Goal: Entertainment & Leisure: Consume media (video, audio)

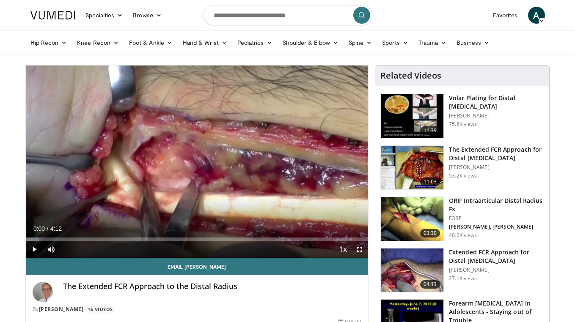
click at [33, 250] on span "Video Player" at bounding box center [34, 249] width 17 height 17
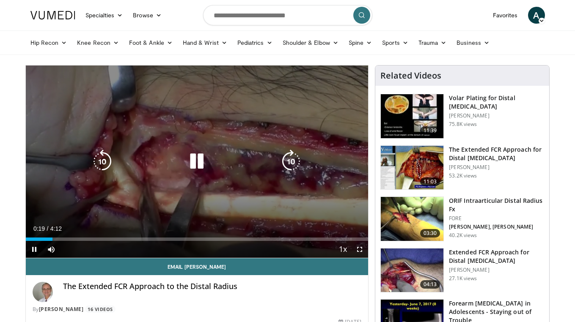
click at [197, 163] on icon "Video Player" at bounding box center [197, 162] width 24 height 24
click at [192, 164] on icon "Video Player" at bounding box center [197, 162] width 24 height 24
click at [192, 159] on icon "Video Player" at bounding box center [197, 162] width 24 height 24
click at [198, 165] on icon "Video Player" at bounding box center [197, 162] width 24 height 24
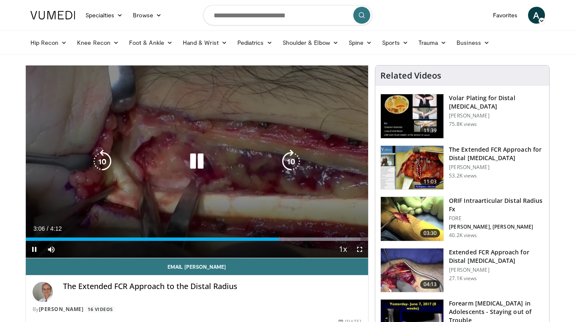
click at [199, 160] on icon "Video Player" at bounding box center [197, 162] width 24 height 24
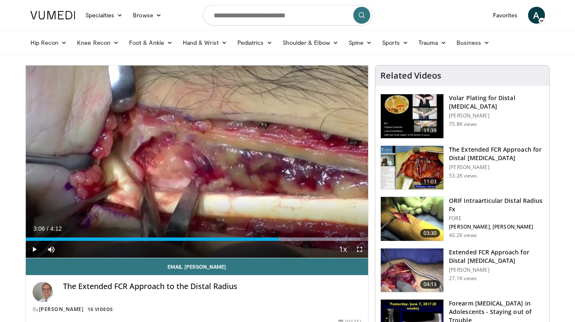
click at [424, 161] on img at bounding box center [412, 168] width 63 height 44
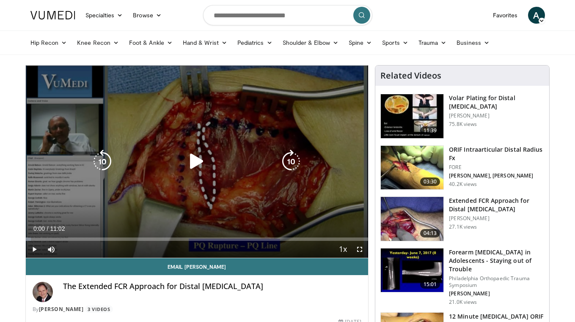
click at [192, 163] on icon "Video Player" at bounding box center [197, 162] width 24 height 24
click at [198, 165] on icon "Video Player" at bounding box center [197, 162] width 24 height 24
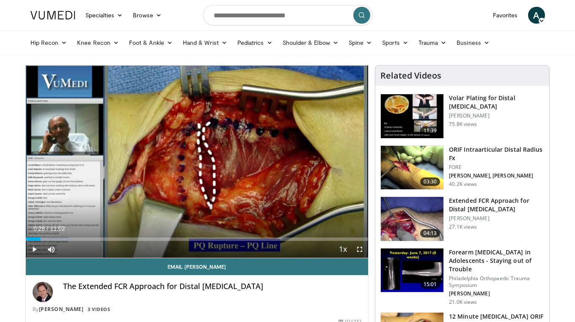
click at [359, 249] on span "Video Player" at bounding box center [359, 249] width 17 height 17
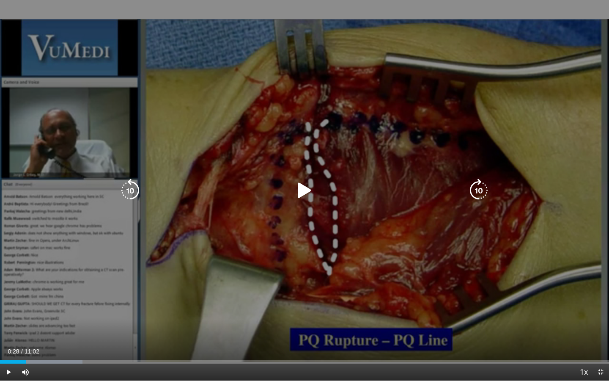
click at [308, 195] on icon "Video Player" at bounding box center [305, 190] width 24 height 24
click at [307, 199] on icon "Video Player" at bounding box center [305, 190] width 24 height 24
click at [304, 190] on icon "Video Player" at bounding box center [305, 190] width 24 height 24
click at [132, 188] on icon "Video Player" at bounding box center [130, 190] width 24 height 24
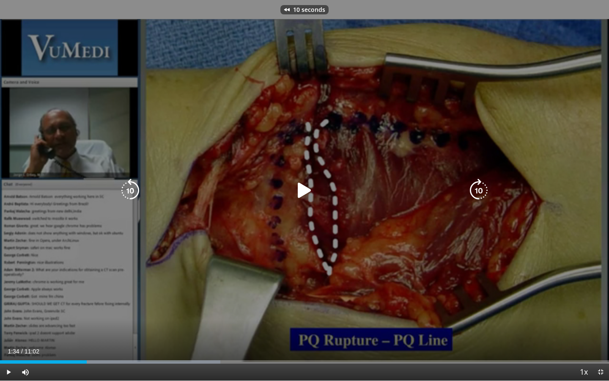
click at [132, 187] on icon "Video Player" at bounding box center [130, 190] width 24 height 24
click at [298, 194] on icon "Video Player" at bounding box center [305, 190] width 24 height 24
click at [305, 184] on icon "Video Player" at bounding box center [305, 190] width 24 height 24
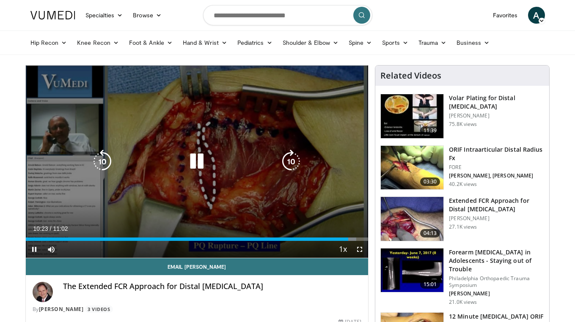
click at [197, 159] on icon "Video Player" at bounding box center [197, 162] width 24 height 24
